Goal: Transaction & Acquisition: Purchase product/service

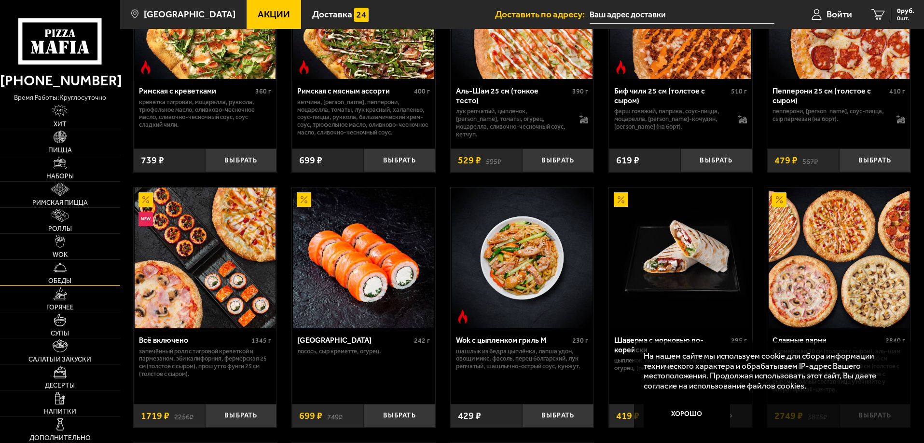
scroll to position [386, 0]
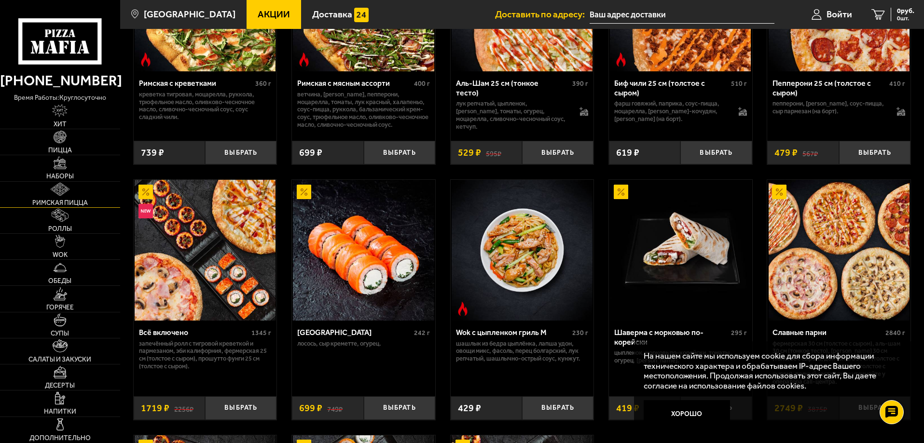
click at [64, 193] on img at bounding box center [60, 189] width 18 height 13
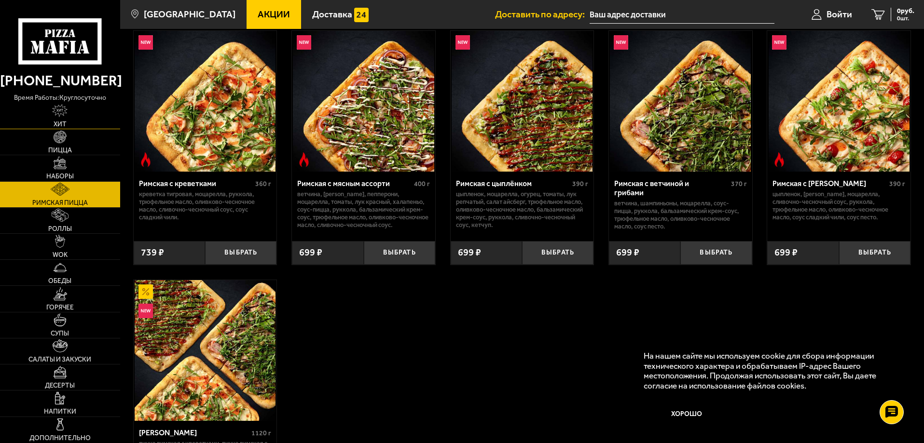
scroll to position [193, 0]
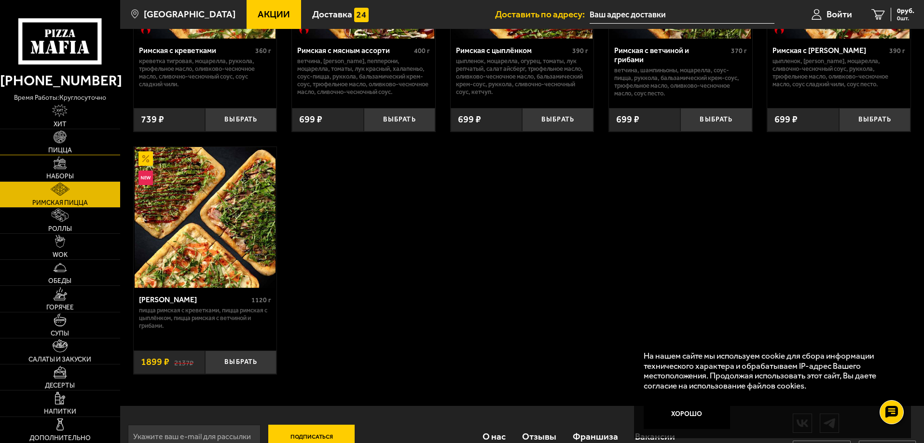
click at [60, 154] on span "Пицца" at bounding box center [60, 150] width 24 height 7
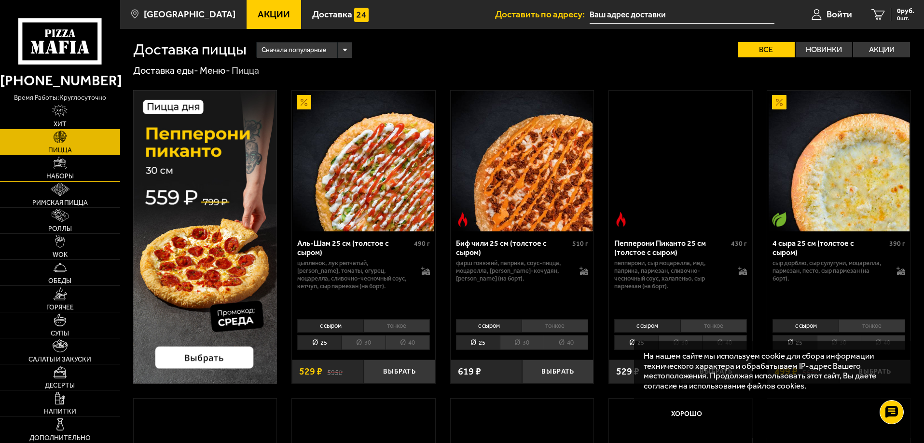
click at [63, 170] on link "Наборы" at bounding box center [60, 168] width 120 height 26
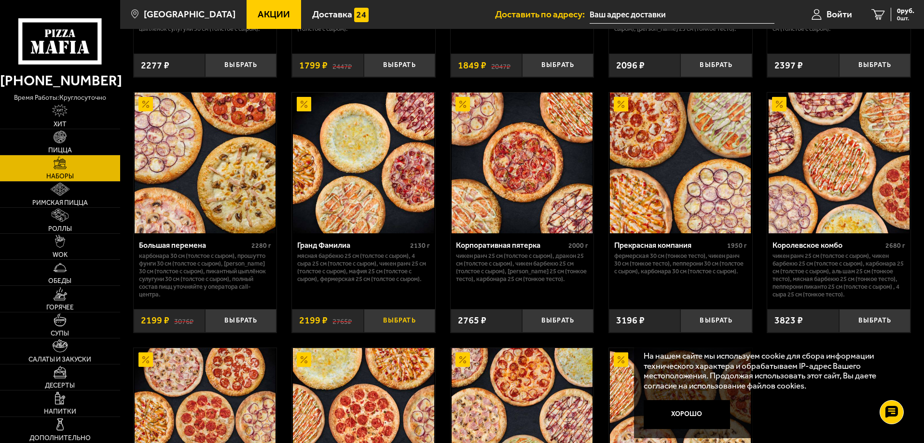
scroll to position [1140, 0]
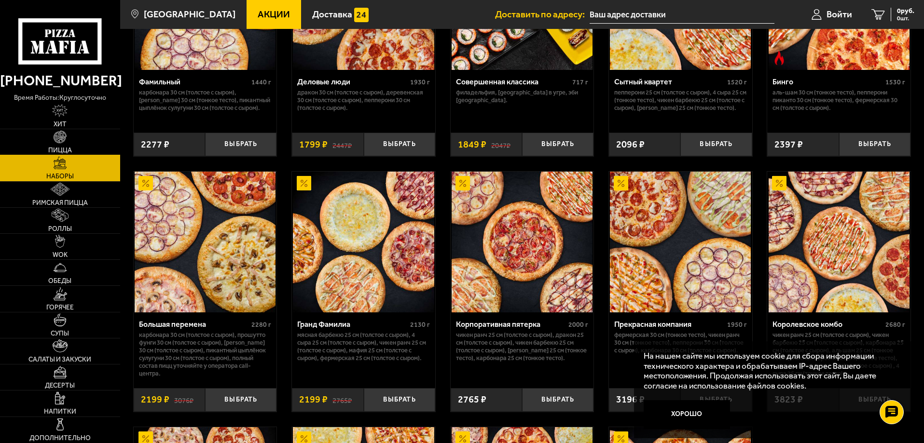
click at [60, 137] on img at bounding box center [60, 137] width 13 height 13
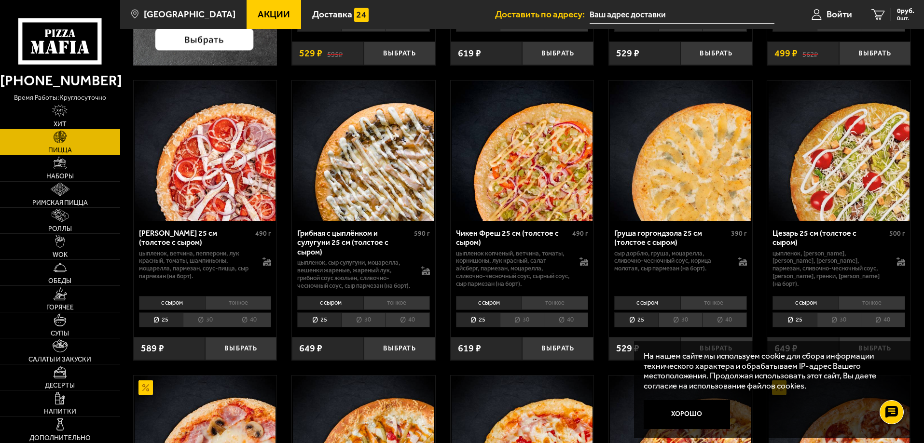
scroll to position [434, 0]
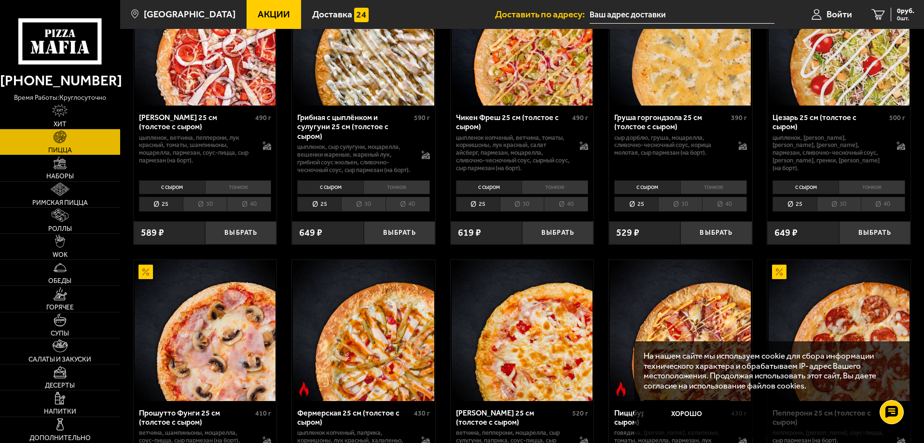
click at [733, 212] on li "40" at bounding box center [724, 204] width 44 height 15
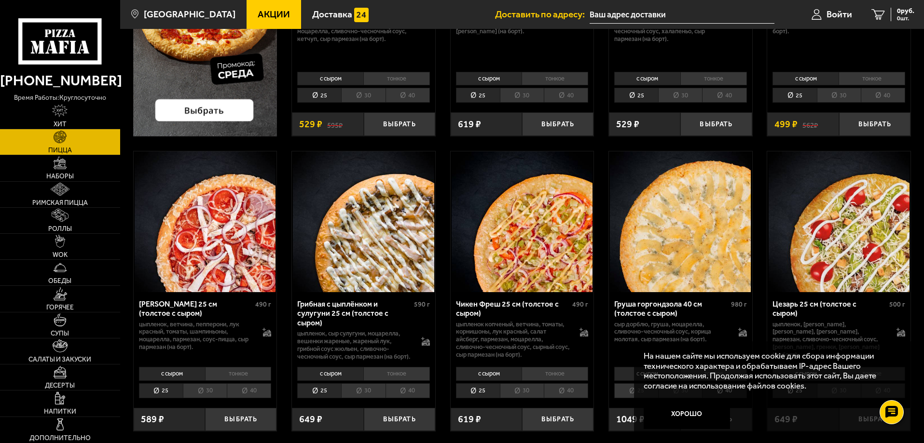
scroll to position [241, 0]
